Goal: Task Accomplishment & Management: Manage account settings

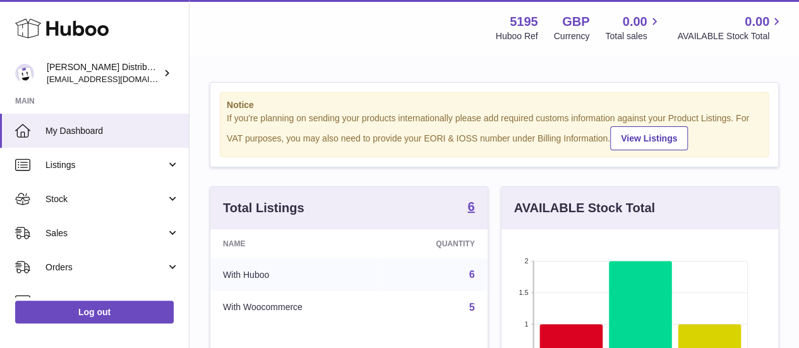
scroll to position [197, 282]
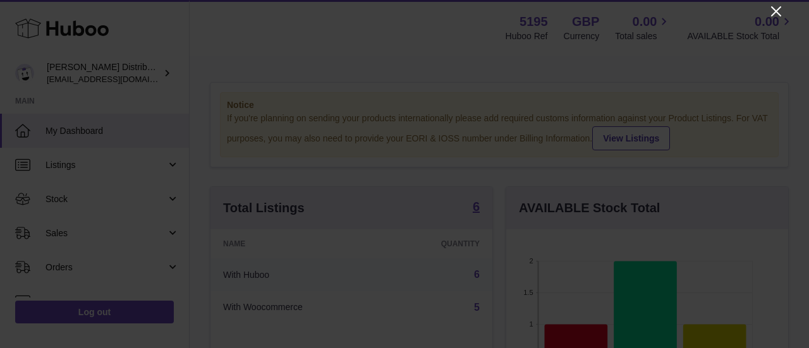
click at [779, 7] on icon "Close" at bounding box center [775, 11] width 15 height 15
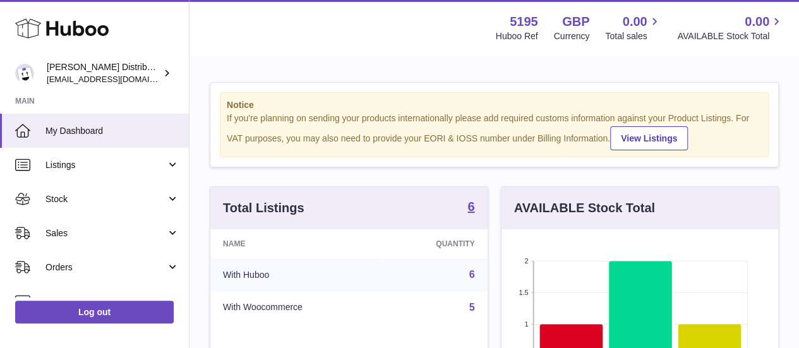
scroll to position [631725, 631644]
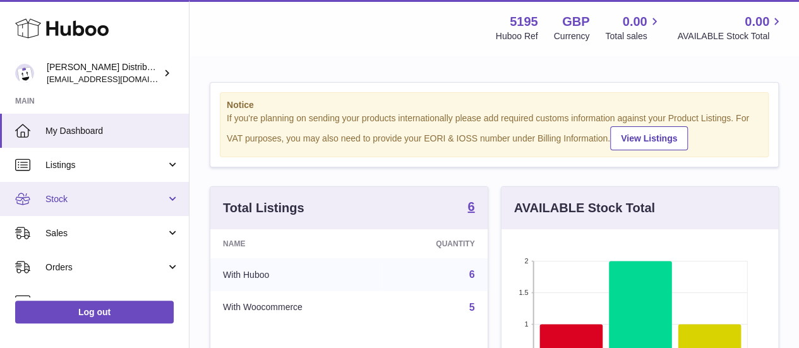
click at [101, 207] on link "Stock" at bounding box center [94, 199] width 189 height 34
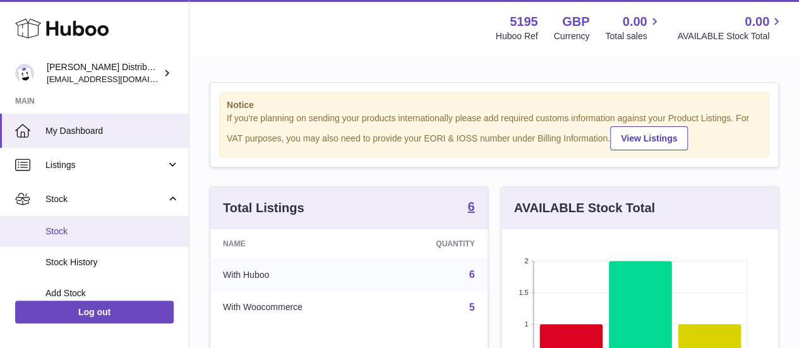
click at [92, 232] on span "Stock" at bounding box center [112, 232] width 134 height 12
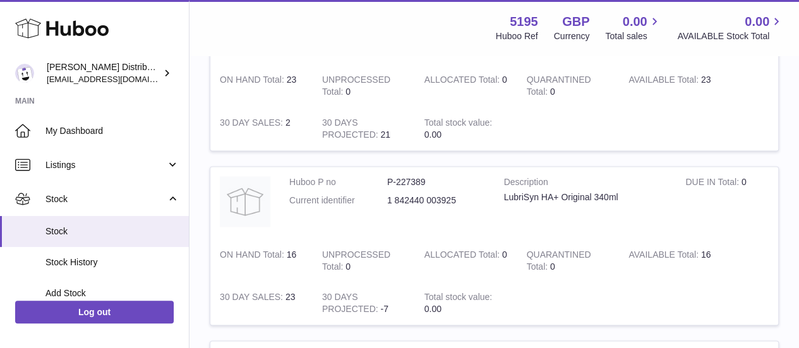
scroll to position [763, 0]
